Goal: Communication & Community: Answer question/provide support

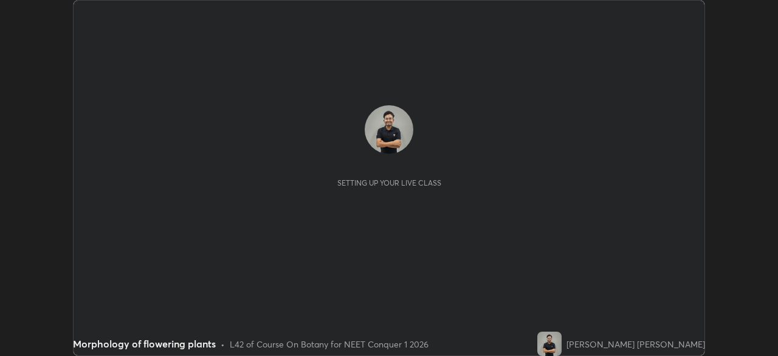
scroll to position [356, 778]
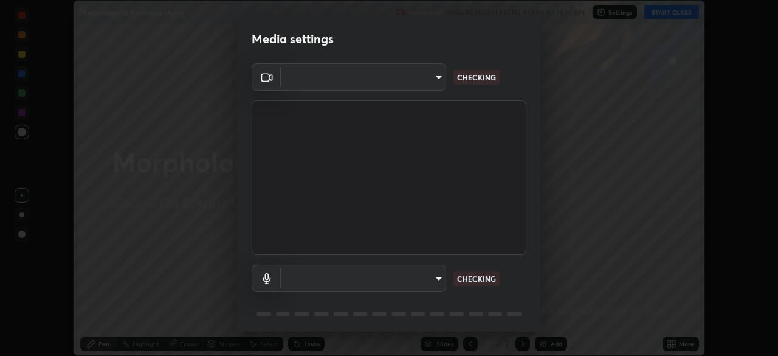
type input "1bbcfe3b1127be24ba7fa125fb83cb152f85e15c96893178e4a5d271d47187f7"
click at [347, 282] on body "Erase all Morphology of flowering plants Recording WAS SCHEDULED TO START AT 11…" at bounding box center [389, 178] width 778 height 356
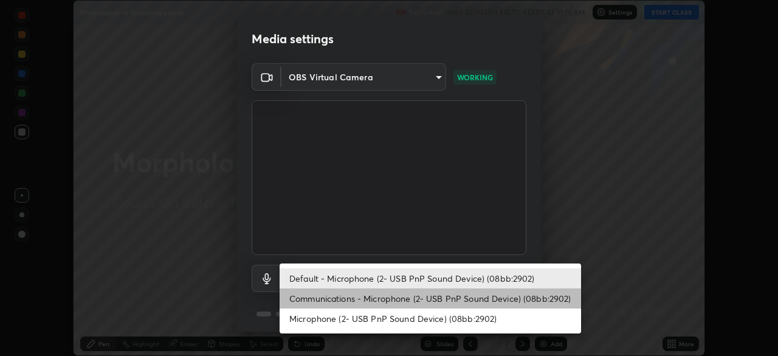
click at [343, 299] on li "Communications - Microphone (2- USB PnP Sound Device) (08bb:2902)" at bounding box center [431, 298] width 302 height 20
type input "communications"
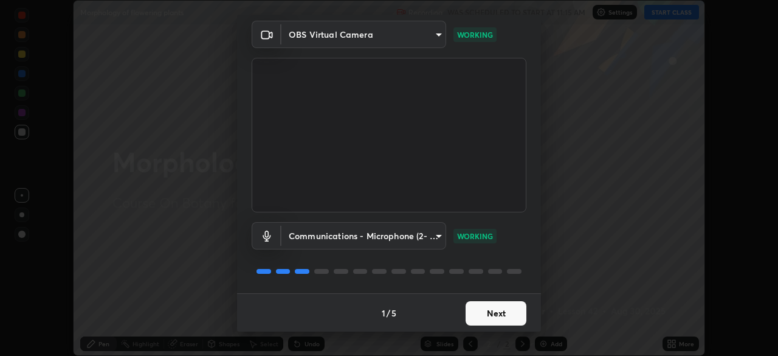
scroll to position [43, 0]
click at [482, 316] on button "Next" at bounding box center [496, 312] width 61 height 24
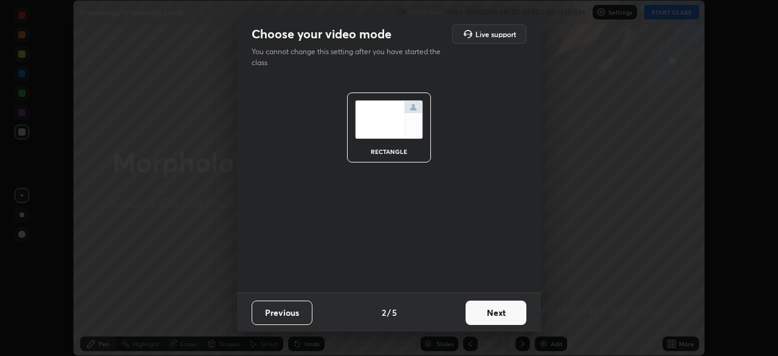
scroll to position [0, 0]
click at [489, 311] on button "Next" at bounding box center [496, 312] width 61 height 24
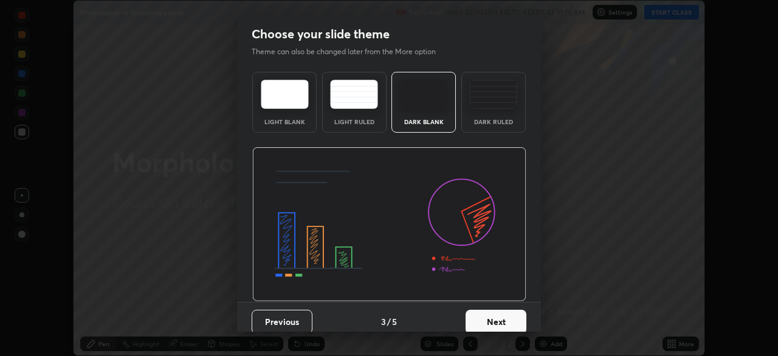
click at [493, 314] on button "Next" at bounding box center [496, 322] width 61 height 24
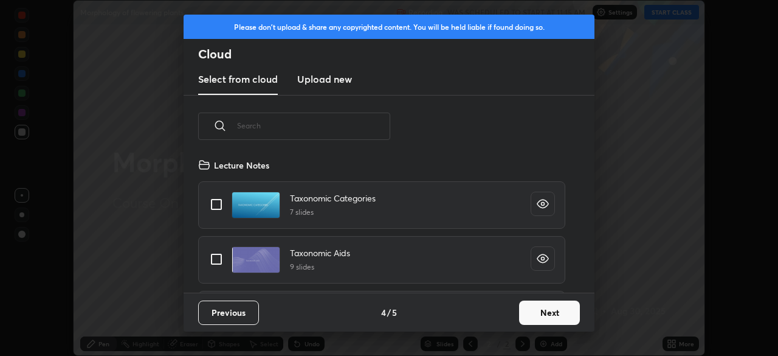
scroll to position [135, 390]
click at [549, 308] on button "Next" at bounding box center [549, 312] width 61 height 24
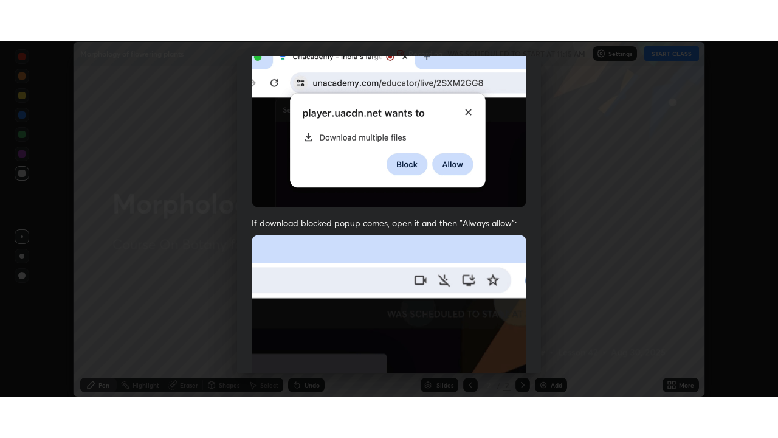
scroll to position [291, 0]
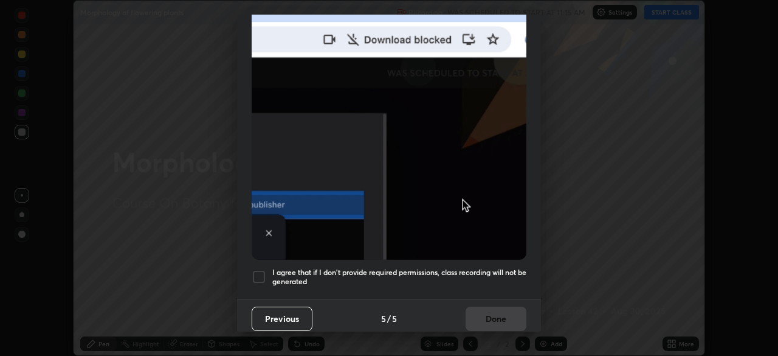
click at [266, 275] on div at bounding box center [259, 276] width 15 height 15
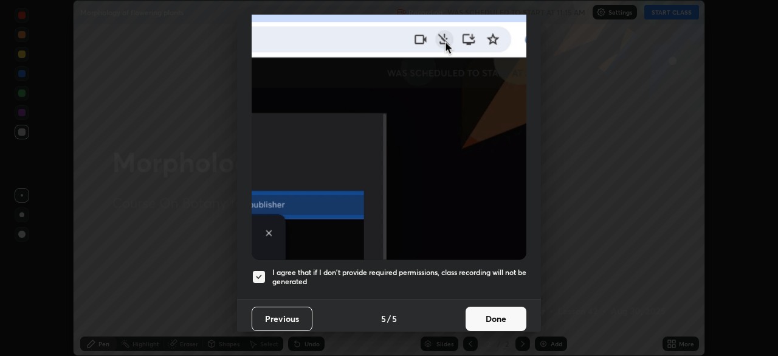
click at [493, 314] on button "Done" at bounding box center [496, 318] width 61 height 24
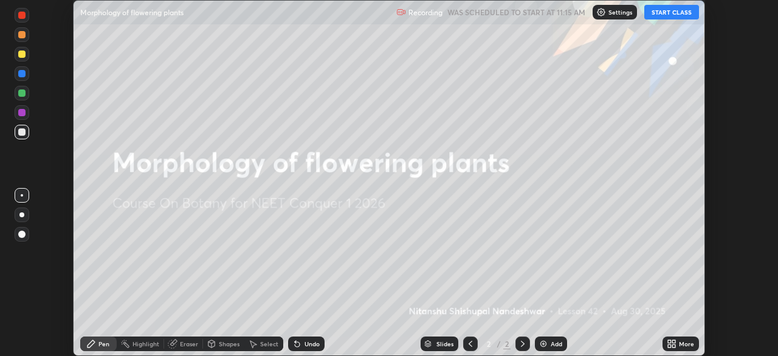
click at [672, 345] on icon at bounding box center [672, 344] width 10 height 10
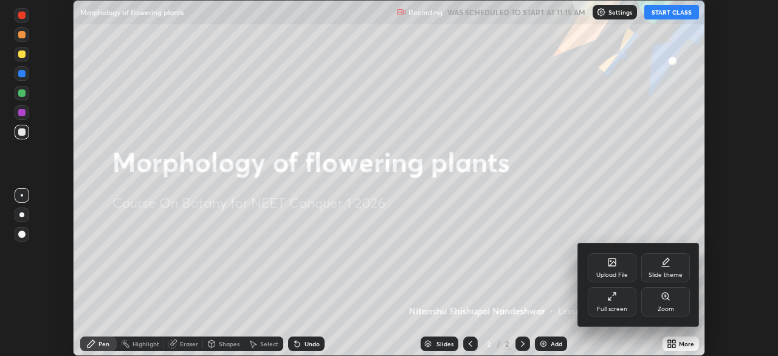
click at [659, 275] on div "Slide theme" at bounding box center [666, 275] width 34 height 6
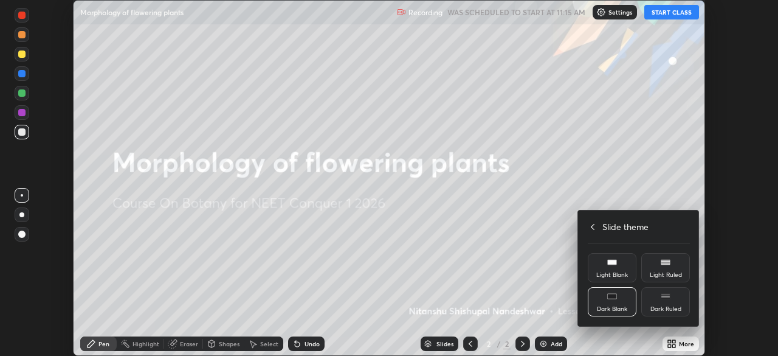
click at [666, 306] on div "Dark Ruled" at bounding box center [666, 309] width 31 height 6
click at [594, 227] on icon at bounding box center [593, 227] width 10 height 10
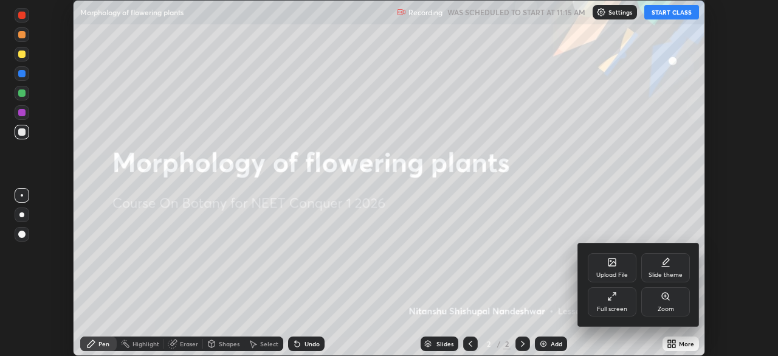
click at [671, 15] on div at bounding box center [389, 178] width 778 height 356
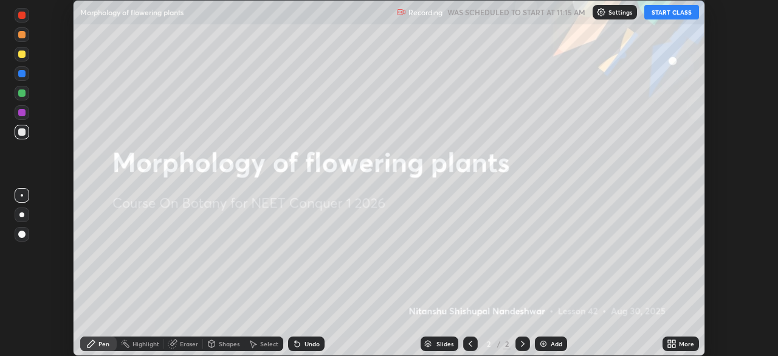
click at [669, 344] on icon at bounding box center [672, 344] width 10 height 10
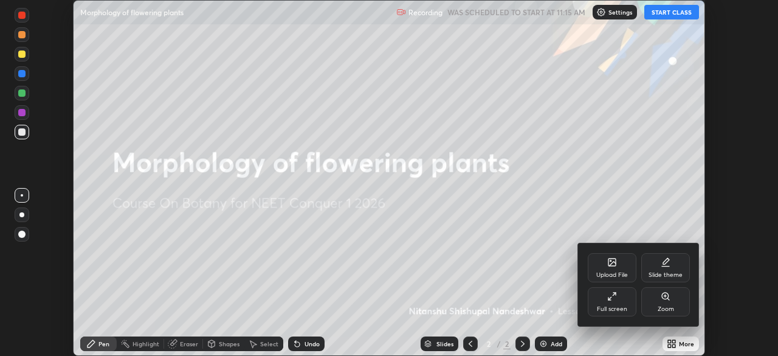
click at [620, 306] on div "Full screen" at bounding box center [612, 309] width 30 height 6
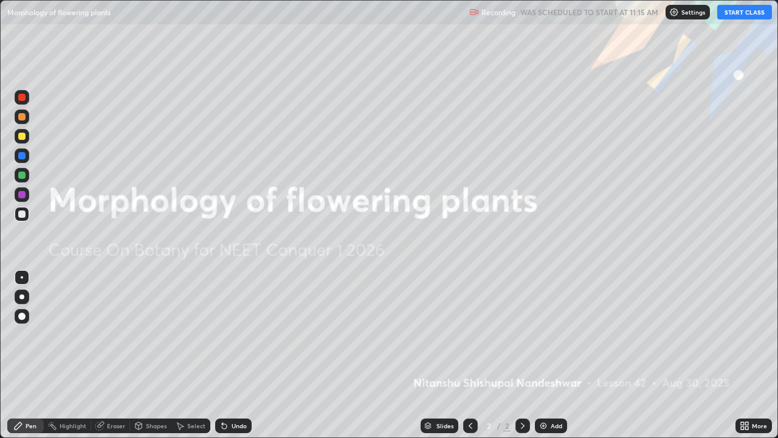
scroll to position [438, 778]
click at [743, 18] on button "START CLASS" at bounding box center [745, 12] width 55 height 15
click at [542, 355] on img at bounding box center [544, 426] width 10 height 10
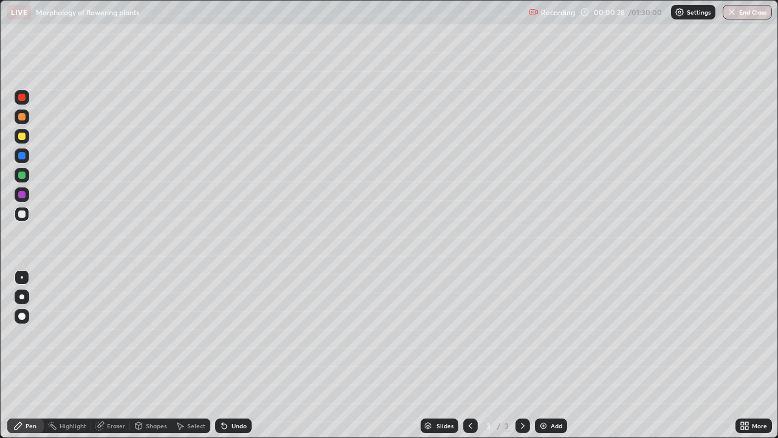
click at [23, 99] on div at bounding box center [21, 97] width 7 height 7
click at [23, 215] on div at bounding box center [21, 213] width 7 height 7
click at [21, 117] on div at bounding box center [21, 116] width 7 height 7
click at [25, 219] on div at bounding box center [22, 214] width 15 height 15
click at [24, 119] on div at bounding box center [21, 116] width 7 height 7
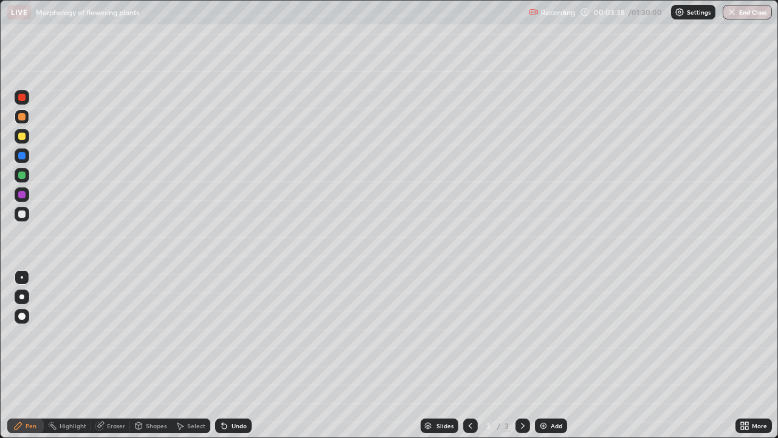
click at [232, 355] on div "Undo" at bounding box center [239, 426] width 15 height 6
click at [24, 178] on div at bounding box center [21, 174] width 7 height 7
click at [22, 137] on div at bounding box center [21, 136] width 7 height 7
click at [22, 215] on div at bounding box center [21, 213] width 7 height 7
click at [113, 355] on div "Eraser" at bounding box center [116, 426] width 18 height 6
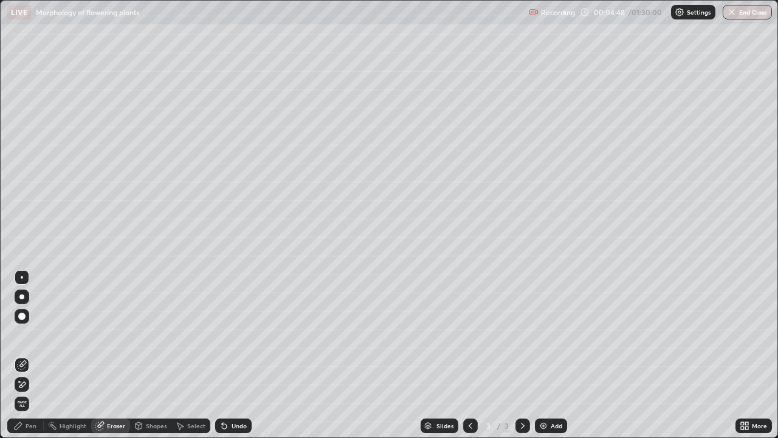
click at [38, 355] on div "Pen" at bounding box center [25, 425] width 36 height 15
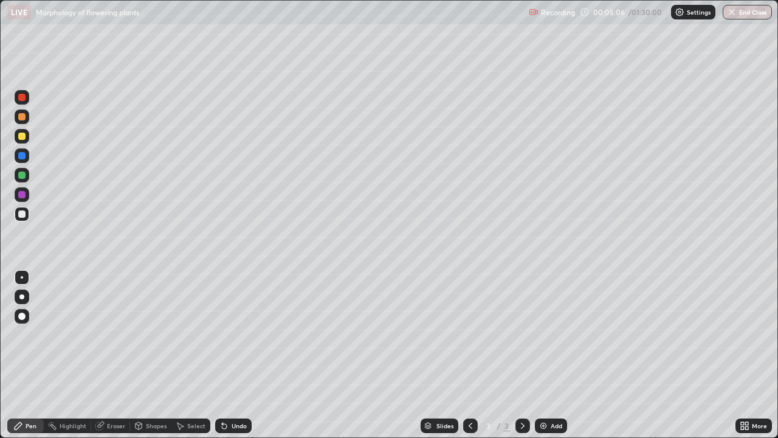
click at [18, 216] on div at bounding box center [21, 213] width 7 height 7
click at [19, 176] on div at bounding box center [21, 174] width 7 height 7
click at [21, 122] on div at bounding box center [22, 116] width 15 height 15
click at [17, 219] on div at bounding box center [22, 214] width 15 height 15
click at [22, 99] on div at bounding box center [21, 97] width 7 height 7
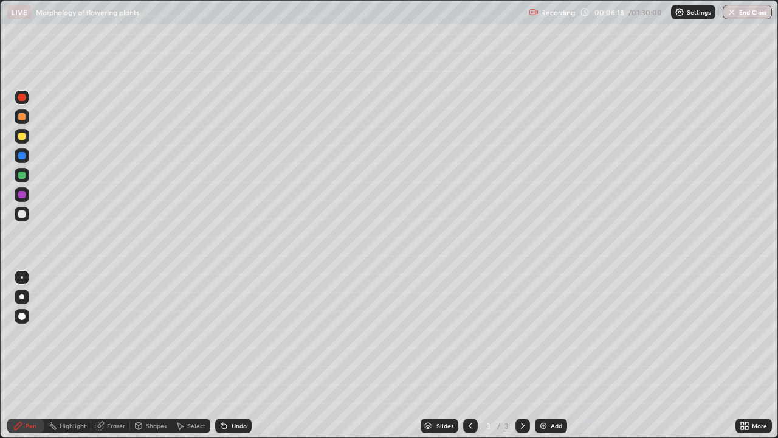
click at [24, 175] on div at bounding box center [21, 174] width 7 height 7
click at [26, 123] on div at bounding box center [22, 116] width 15 height 15
click at [21, 219] on div at bounding box center [22, 214] width 15 height 15
click at [111, 355] on div "Eraser" at bounding box center [116, 426] width 18 height 6
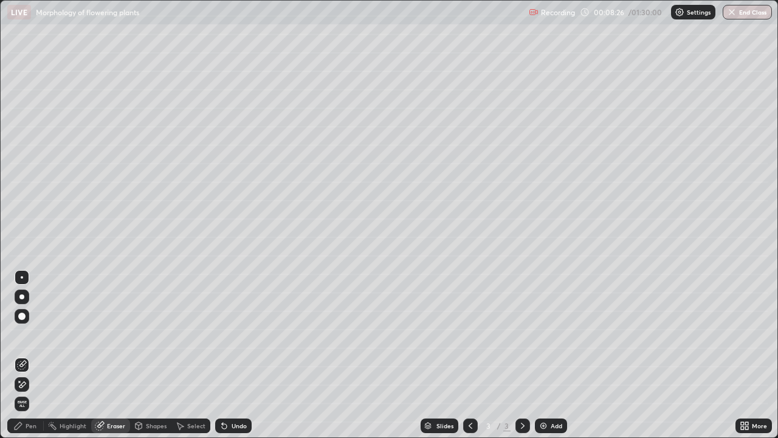
click at [30, 355] on div "Pen" at bounding box center [31, 426] width 11 height 6
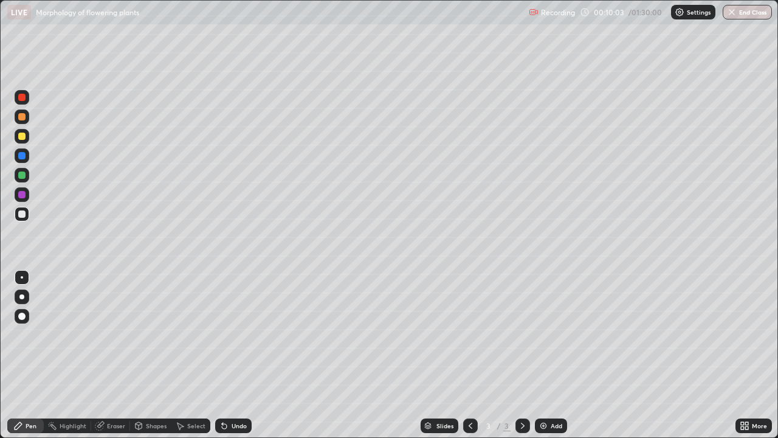
click at [541, 355] on img at bounding box center [544, 426] width 10 height 10
click at [22, 117] on div at bounding box center [21, 116] width 7 height 7
click at [23, 216] on div at bounding box center [21, 213] width 7 height 7
click at [25, 131] on div at bounding box center [22, 136] width 15 height 15
click at [26, 212] on div at bounding box center [22, 214] width 15 height 15
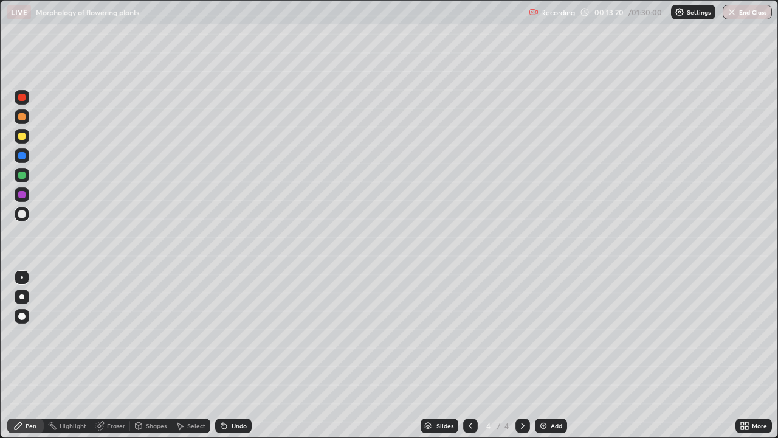
click at [27, 137] on div at bounding box center [22, 136] width 15 height 15
click at [27, 219] on div at bounding box center [22, 214] width 15 height 15
click at [19, 195] on div at bounding box center [21, 194] width 7 height 7
click at [22, 297] on div at bounding box center [21, 296] width 5 height 5
click at [21, 218] on div at bounding box center [22, 214] width 15 height 15
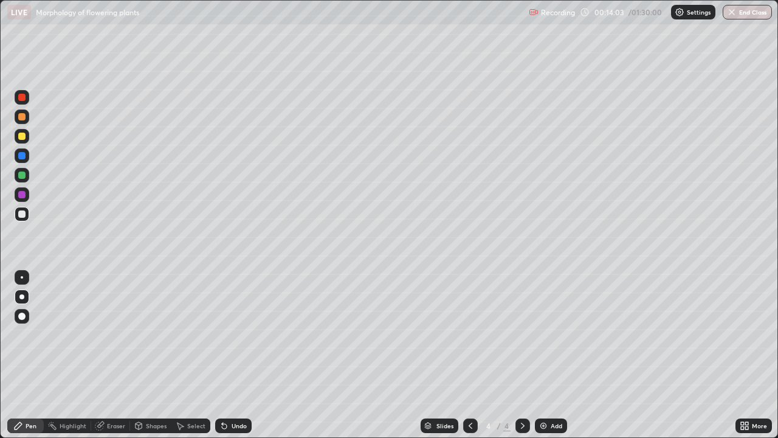
click at [22, 277] on div at bounding box center [22, 277] width 2 height 2
click at [22, 137] on div at bounding box center [21, 136] width 7 height 7
click at [23, 214] on div at bounding box center [21, 213] width 7 height 7
click at [24, 118] on div at bounding box center [21, 116] width 7 height 7
click at [20, 122] on div at bounding box center [22, 116] width 15 height 15
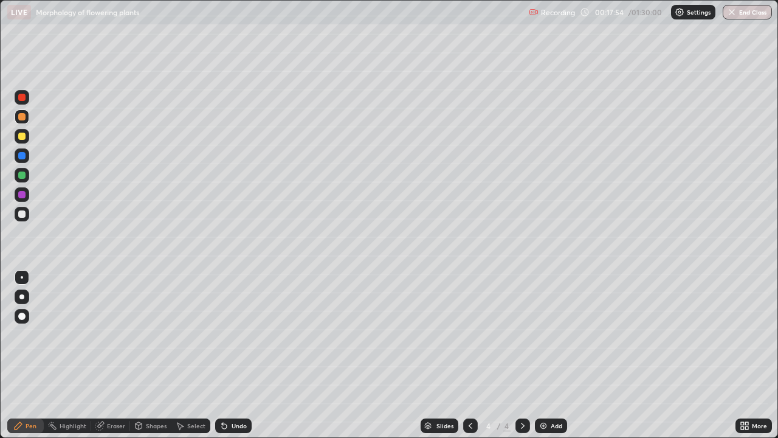
click at [25, 216] on div at bounding box center [21, 213] width 7 height 7
click at [25, 123] on div at bounding box center [22, 116] width 15 height 15
click at [19, 198] on div at bounding box center [21, 194] width 7 height 7
click at [547, 355] on img at bounding box center [544, 426] width 10 height 10
click at [23, 122] on div at bounding box center [22, 116] width 15 height 15
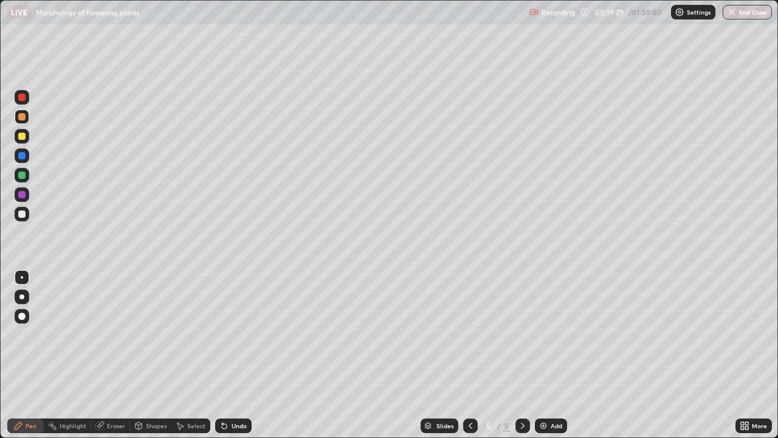
click at [27, 213] on div at bounding box center [22, 214] width 15 height 15
click at [22, 137] on div at bounding box center [21, 136] width 7 height 7
click at [22, 215] on div at bounding box center [21, 213] width 7 height 7
click at [28, 122] on div at bounding box center [22, 116] width 15 height 19
click at [19, 221] on div at bounding box center [22, 214] width 15 height 15
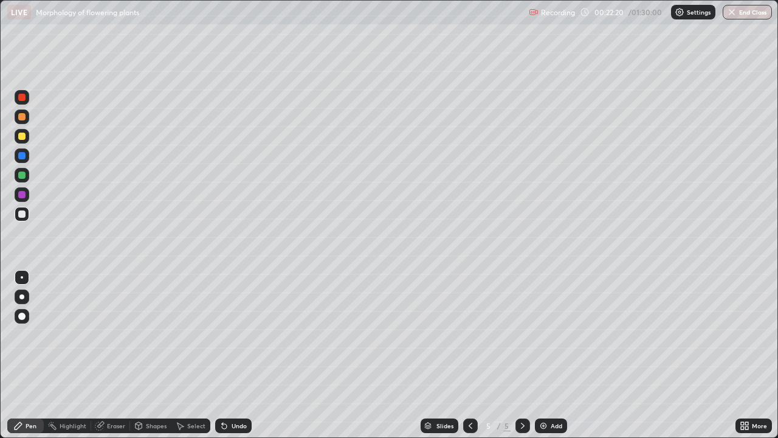
click at [22, 137] on div at bounding box center [21, 136] width 7 height 7
click at [237, 355] on div "Undo" at bounding box center [239, 426] width 15 height 6
click at [237, 355] on div "Undo" at bounding box center [233, 425] width 36 height 15
click at [236, 355] on div "Undo" at bounding box center [233, 425] width 36 height 15
click at [22, 220] on div at bounding box center [22, 214] width 15 height 15
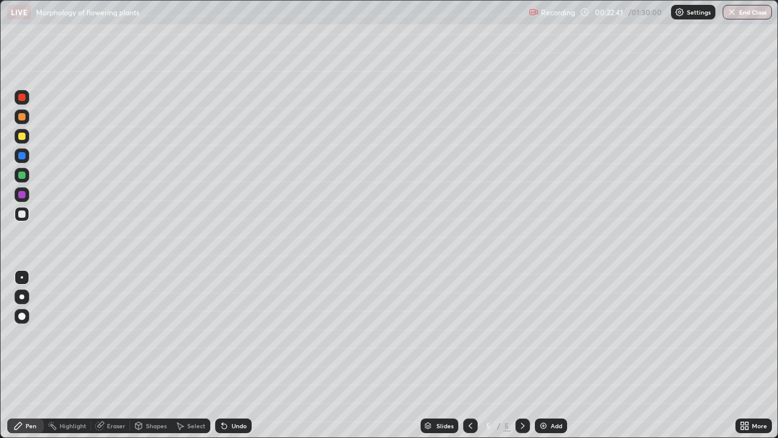
click at [21, 178] on div at bounding box center [21, 174] width 7 height 7
click at [22, 117] on div at bounding box center [21, 116] width 7 height 7
click at [21, 117] on div at bounding box center [21, 116] width 7 height 7
click at [18, 180] on div at bounding box center [22, 175] width 15 height 15
click at [21, 122] on div at bounding box center [22, 116] width 15 height 15
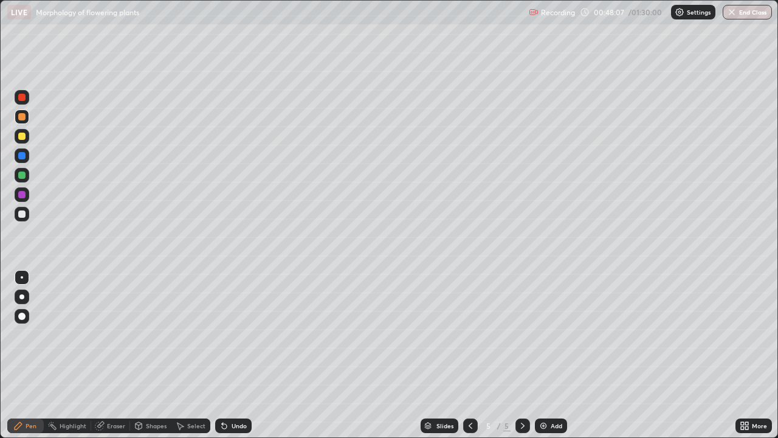
click at [543, 355] on img at bounding box center [544, 426] width 10 height 10
click at [25, 97] on div at bounding box center [21, 97] width 7 height 7
click at [22, 220] on div at bounding box center [22, 214] width 15 height 15
click at [20, 178] on div at bounding box center [21, 174] width 7 height 7
click at [19, 176] on div at bounding box center [21, 174] width 7 height 7
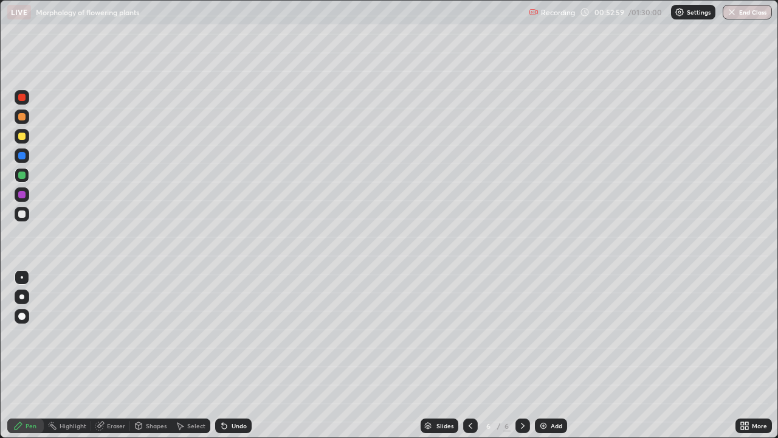
click at [21, 216] on div at bounding box center [21, 213] width 7 height 7
click at [20, 122] on div at bounding box center [22, 116] width 15 height 15
click at [22, 219] on div at bounding box center [22, 214] width 15 height 15
click at [153, 355] on div "Shapes" at bounding box center [156, 426] width 21 height 6
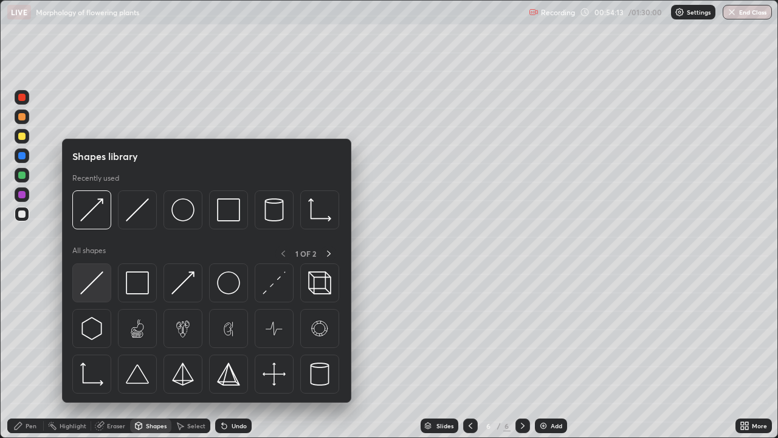
click at [93, 281] on img at bounding box center [91, 282] width 23 height 23
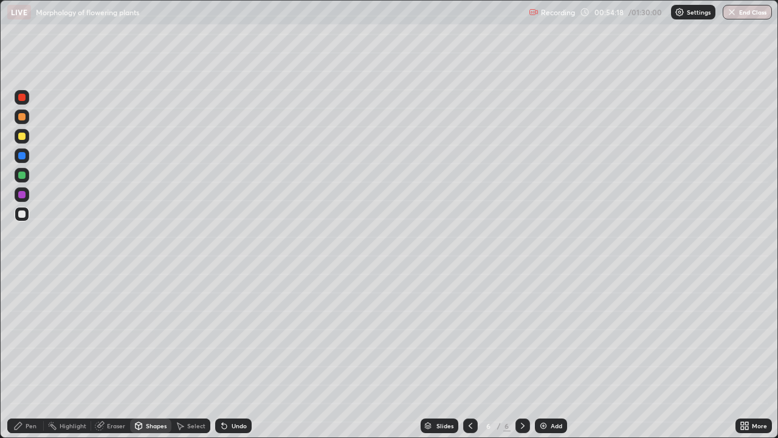
click at [32, 355] on div "Pen" at bounding box center [31, 426] width 11 height 6
click at [23, 141] on div at bounding box center [22, 136] width 15 height 15
click at [23, 216] on div at bounding box center [21, 213] width 7 height 7
click at [22, 176] on div at bounding box center [21, 174] width 7 height 7
click at [24, 198] on div at bounding box center [21, 194] width 7 height 7
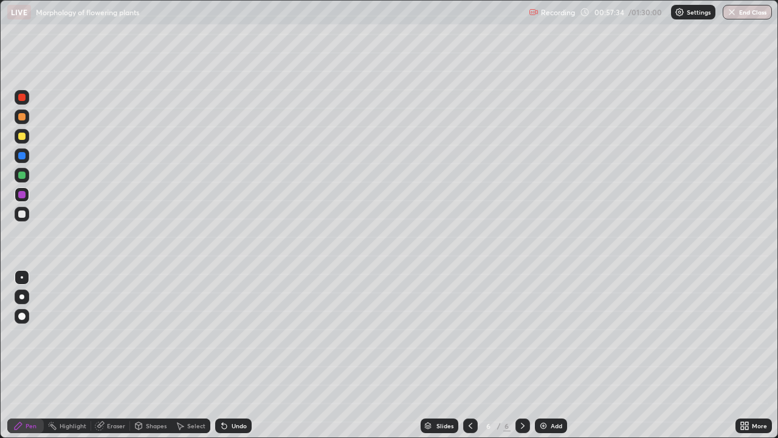
click at [22, 176] on div at bounding box center [21, 174] width 7 height 7
click at [24, 209] on div at bounding box center [22, 214] width 15 height 15
click at [18, 161] on div at bounding box center [22, 155] width 15 height 15
click at [22, 195] on div at bounding box center [21, 194] width 7 height 7
click at [542, 355] on img at bounding box center [544, 426] width 10 height 10
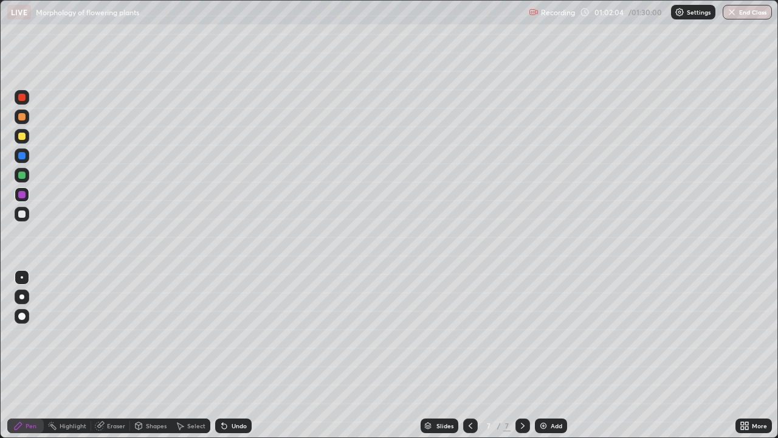
click at [24, 216] on div at bounding box center [21, 213] width 7 height 7
click at [545, 355] on img at bounding box center [544, 426] width 10 height 10
click at [738, 17] on button "End Class" at bounding box center [747, 12] width 49 height 15
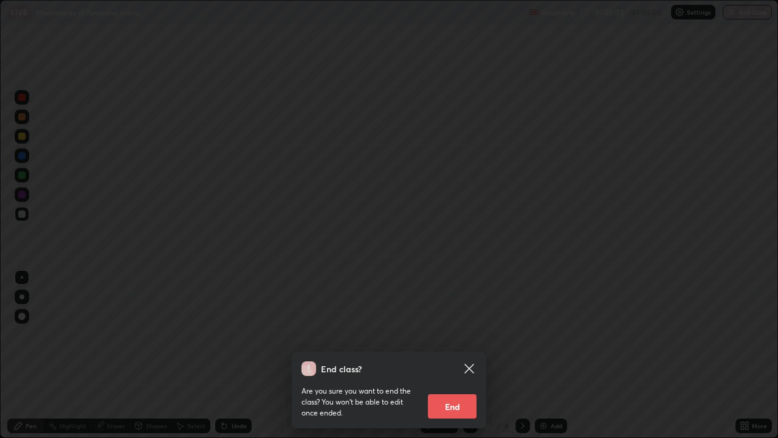
click at [464, 355] on button "End" at bounding box center [452, 406] width 49 height 24
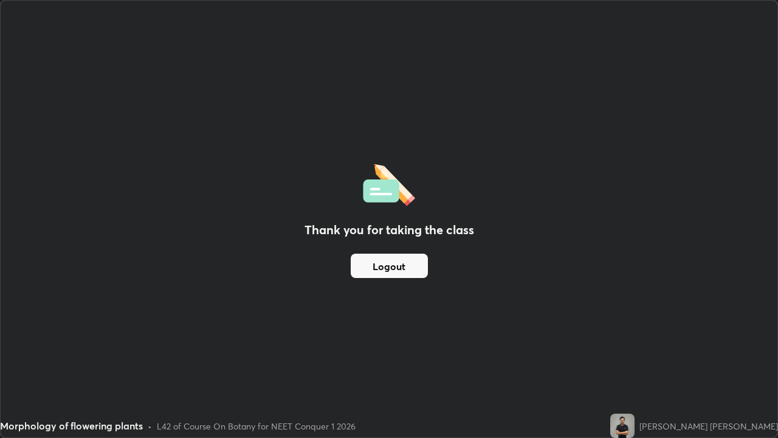
click at [415, 273] on button "Logout" at bounding box center [389, 266] width 77 height 24
